Goal: Information Seeking & Learning: Learn about a topic

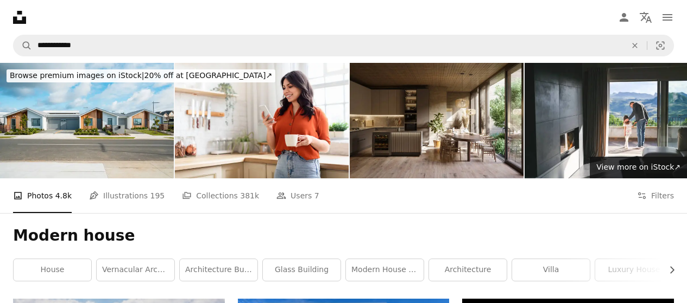
scroll to position [389, 0]
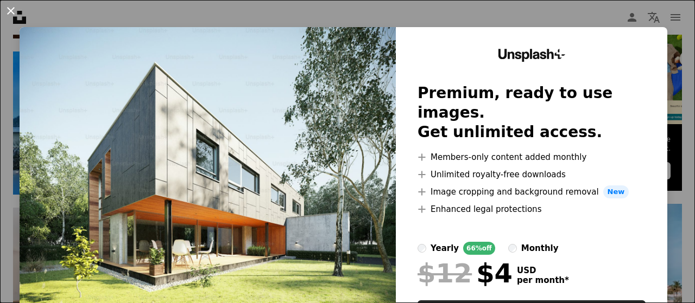
click at [15, 14] on button "An X shape" at bounding box center [10, 10] width 13 height 13
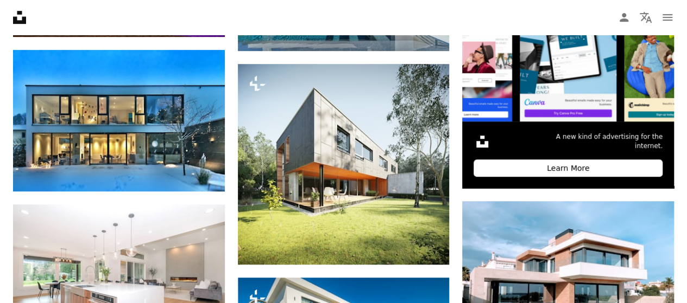
click at [15, 14] on icon "Unsplash logo Unsplash Home" at bounding box center [20, 18] width 22 height 22
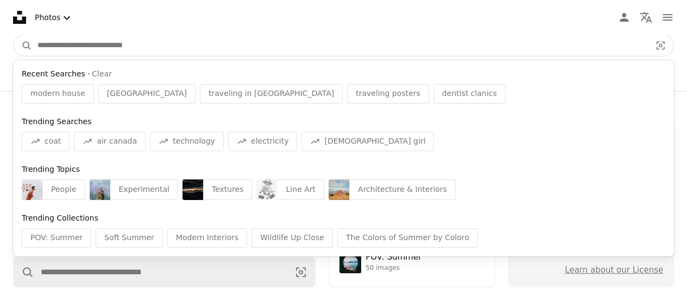
click at [109, 46] on input "Find visuals sitewide" at bounding box center [339, 45] width 615 height 21
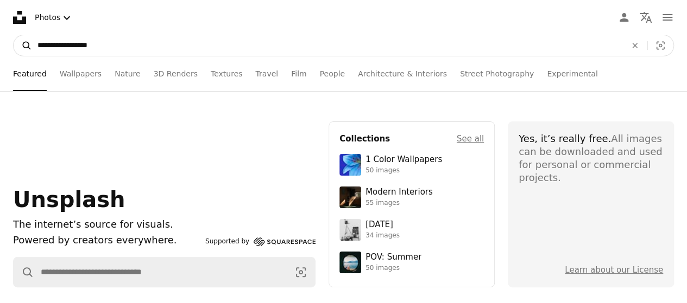
type input "**********"
click at [26, 45] on icon "A magnifying glass" at bounding box center [23, 45] width 18 height 11
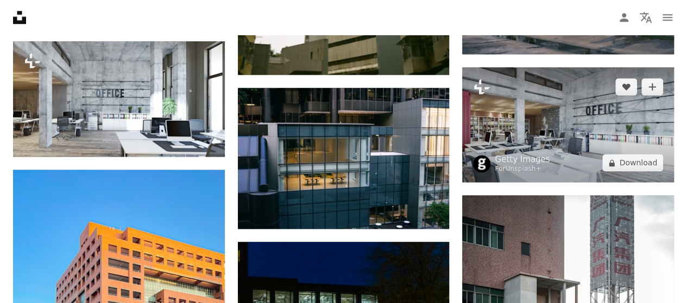
scroll to position [678, 0]
